Goal: Find specific page/section: Find specific page/section

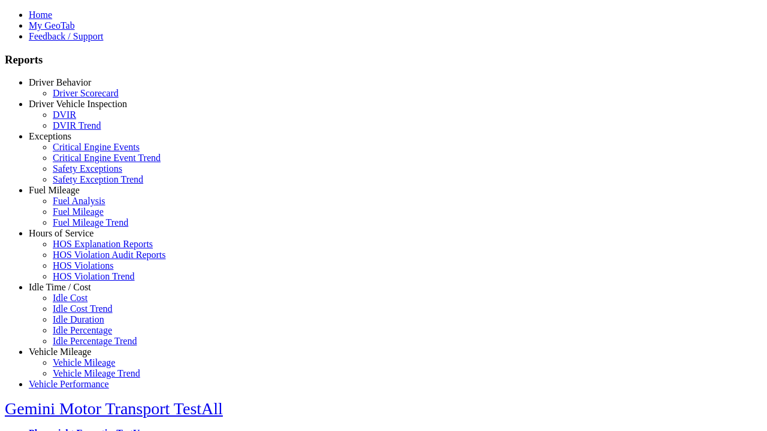
click at [69, 87] on link "Driver Behavior" at bounding box center [60, 82] width 62 height 10
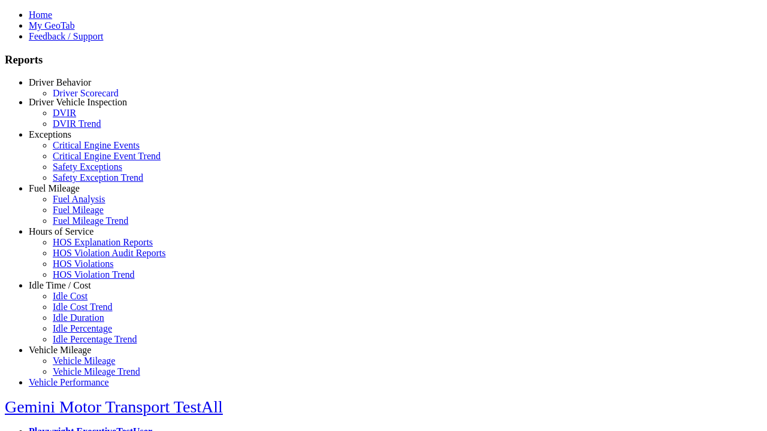
scroll to position [1, 0]
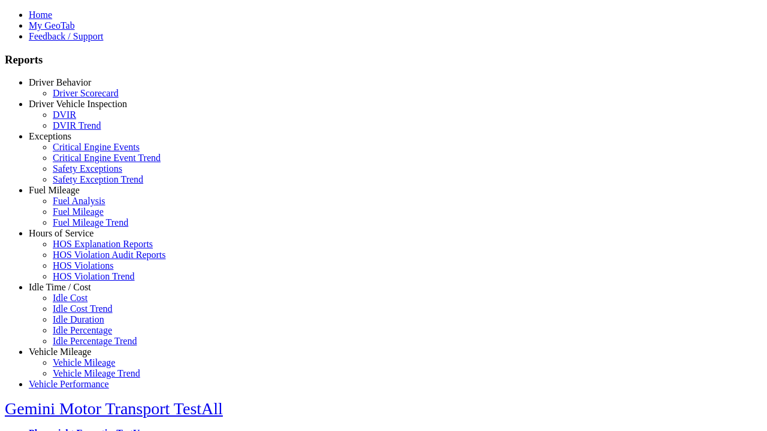
click at [78, 98] on link "Driver Scorecard" at bounding box center [86, 93] width 66 height 10
select select "**"
